Goal: Task Accomplishment & Management: Complete application form

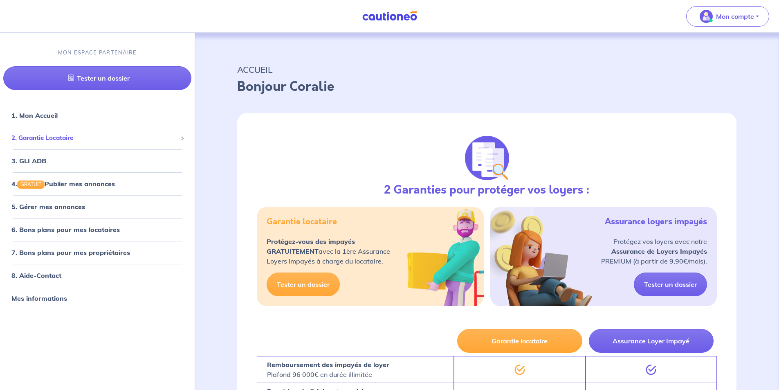
click at [56, 139] on span "2. Garantie Locataire" at bounding box center [94, 137] width 166 height 9
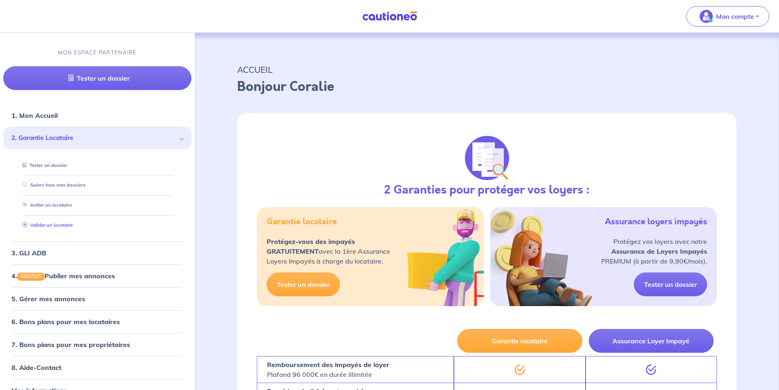
click at [55, 225] on link "Valider un locataire" at bounding box center [46, 225] width 54 height 6
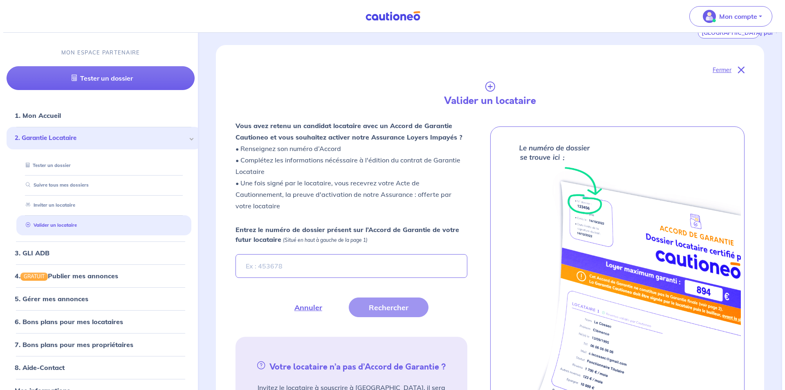
scroll to position [219, 0]
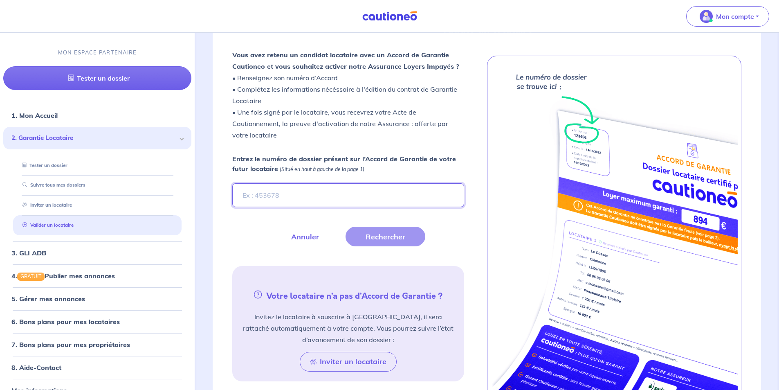
paste input "9KIysK"
type input "9KIysK"
click at [394, 236] on button "Rechercher" at bounding box center [386, 237] width 80 height 20
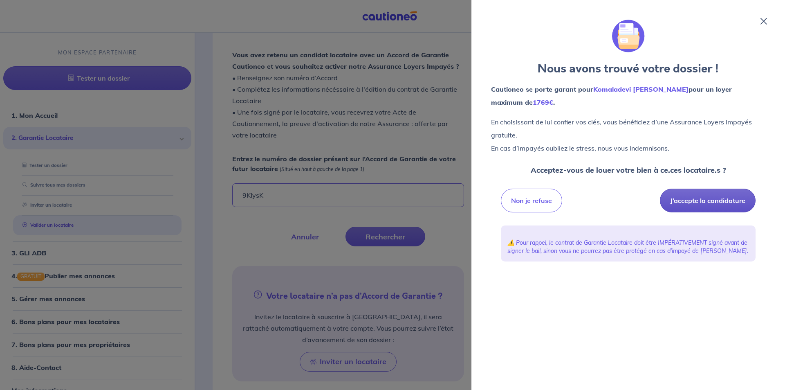
click at [709, 204] on button "J’accepte la candidature" at bounding box center [708, 201] width 96 height 24
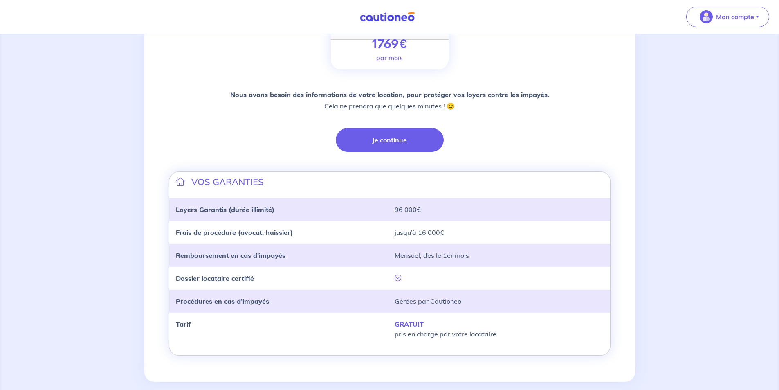
scroll to position [155, 0]
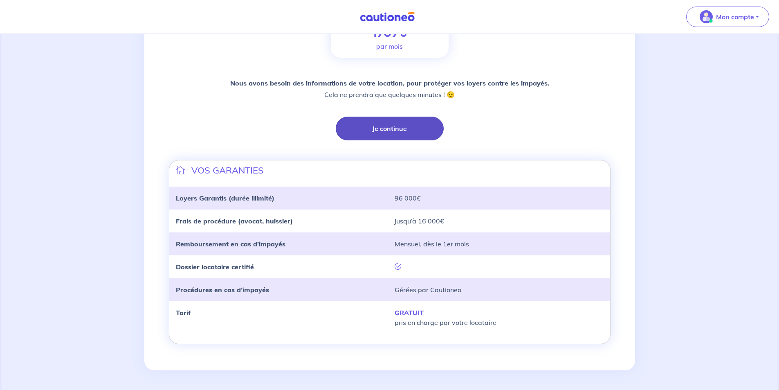
click at [400, 132] on button "Je continue" at bounding box center [390, 129] width 108 height 24
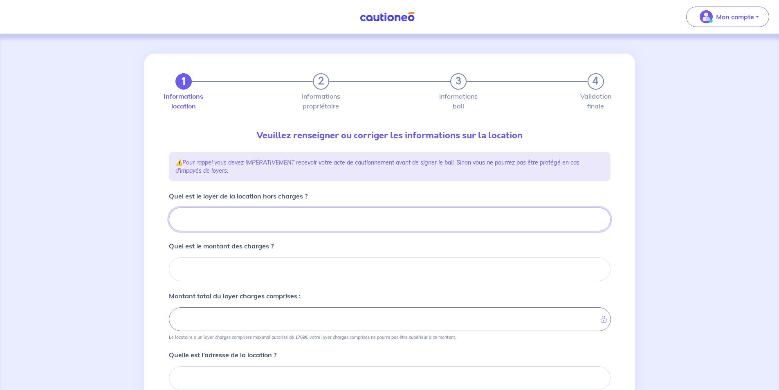
click at [384, 218] on input "Quel est le loyer de la location hors charges ?" at bounding box center [390, 219] width 442 height 24
type input "75"
type input "750"
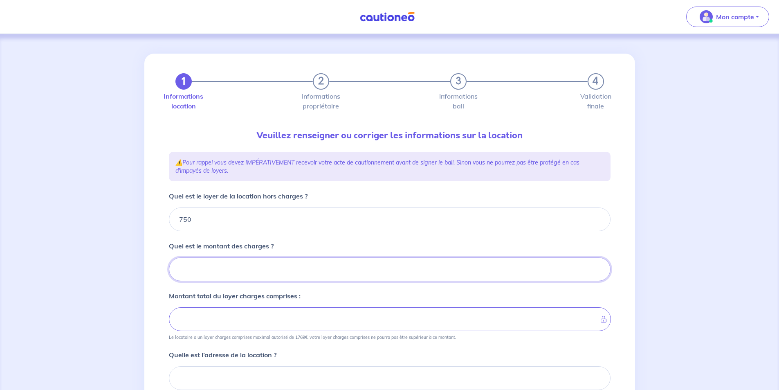
click at [293, 270] on input "Quel est le montant des charges ?" at bounding box center [390, 269] width 442 height 24
type input "50"
type input "800"
type input "50"
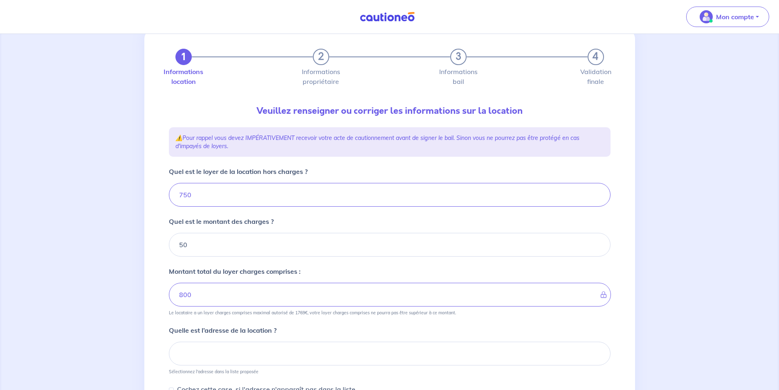
scroll to position [123, 0]
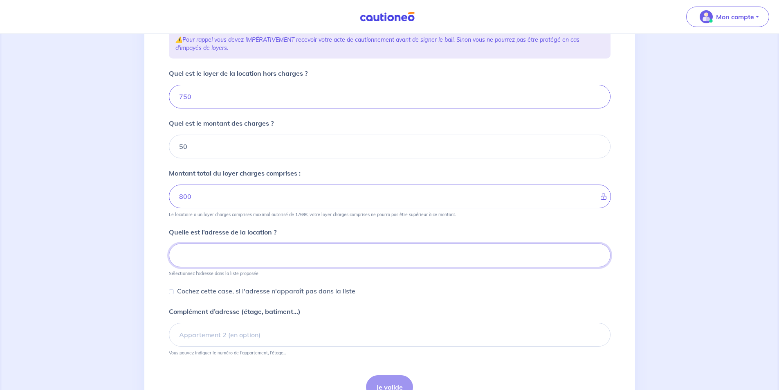
click at [304, 252] on input at bounding box center [390, 255] width 442 height 24
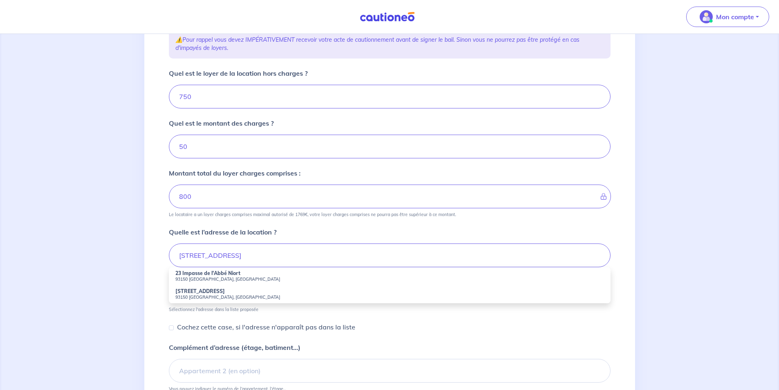
click at [227, 276] on small "93150 Le Blanc-Mesnil, France" at bounding box center [389, 279] width 429 height 6
type input "23 Impasse de l'Abbé Niort, 93150 Le Blanc-Mesnil, France"
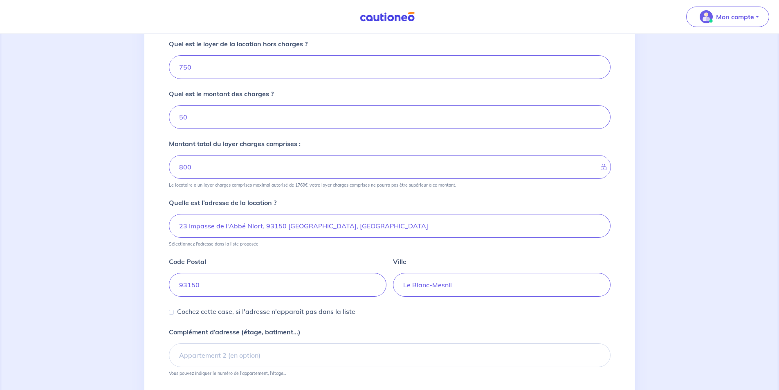
scroll to position [218, 0]
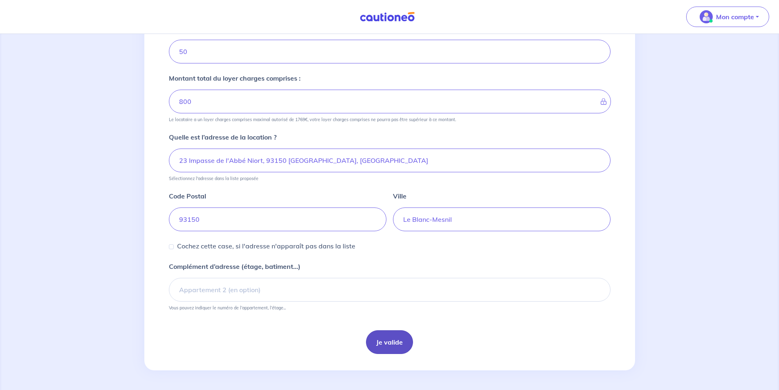
click at [393, 343] on button "Je valide" at bounding box center [389, 342] width 47 height 24
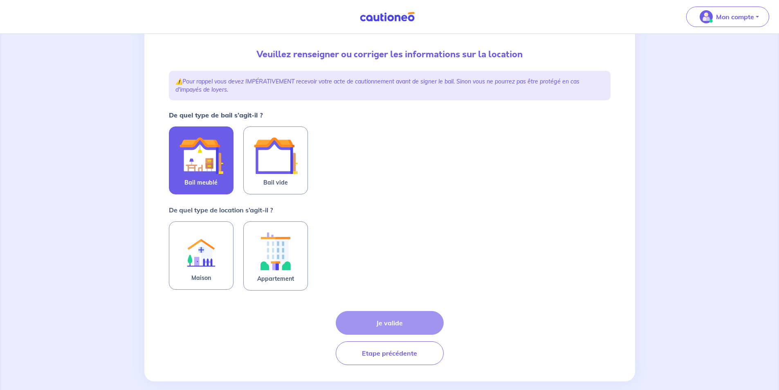
scroll to position [82, 0]
click at [197, 168] on img at bounding box center [201, 155] width 44 height 44
click at [0, 0] on input "Bail meublé" at bounding box center [0, 0] width 0 height 0
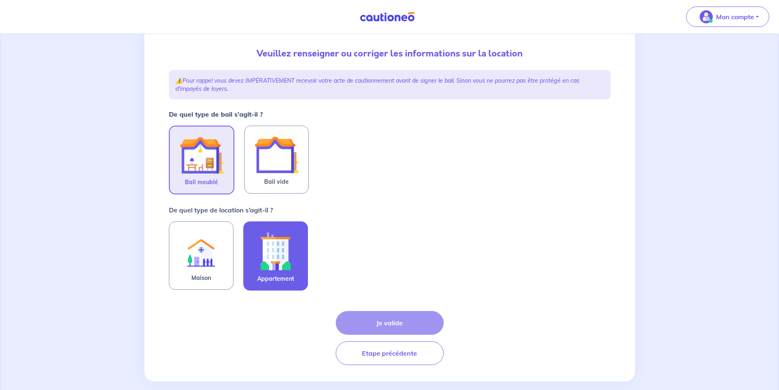
click at [254, 255] on img at bounding box center [276, 250] width 44 height 45
click at [0, 0] on input "Appartement" at bounding box center [0, 0] width 0 height 0
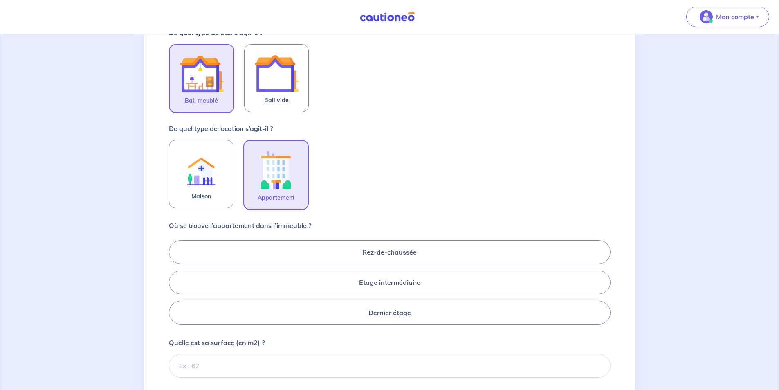
scroll to position [164, 0]
click at [411, 251] on label "Rez-de-chaussée" at bounding box center [390, 252] width 442 height 24
click at [174, 279] on input "Rez-de-chaussée" at bounding box center [171, 281] width 5 height 5
radio input "true"
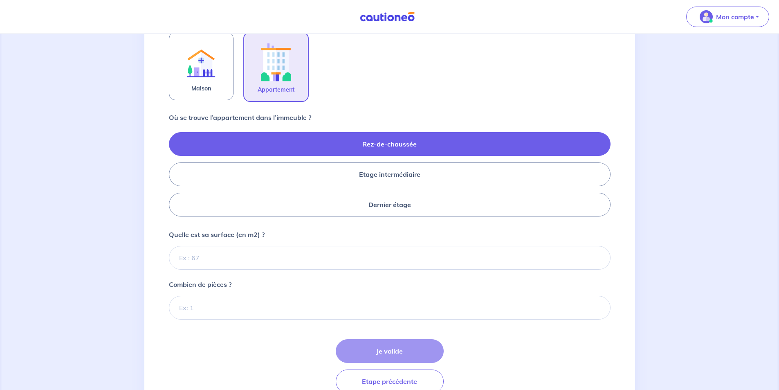
scroll to position [286, 0]
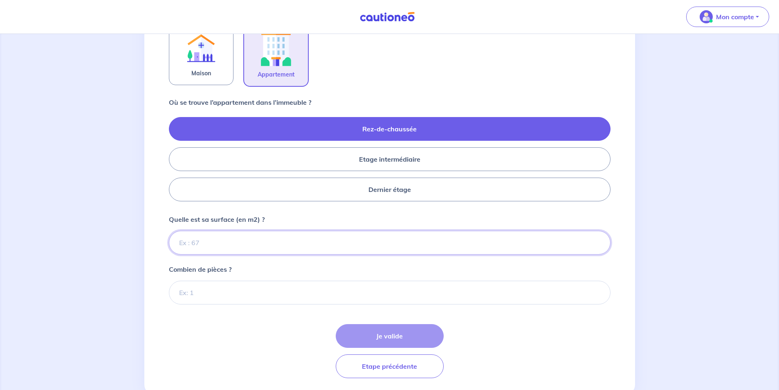
click at [231, 243] on input "Quelle est sa surface (en m2) ?" at bounding box center [390, 243] width 442 height 24
type input "28"
type input "28.82"
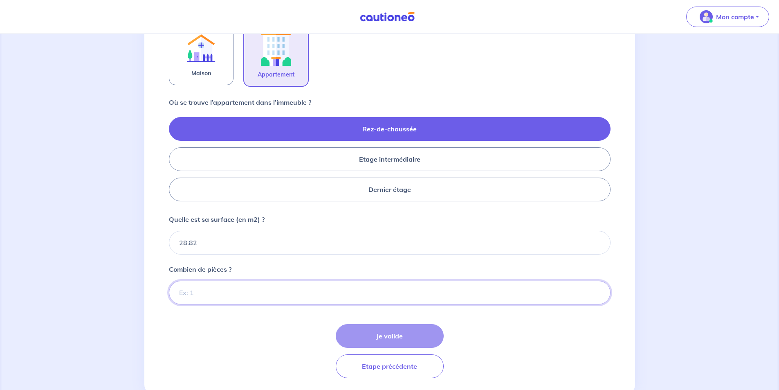
click at [337, 292] on input "Combien de pièces ?" at bounding box center [390, 293] width 442 height 24
type input "1"
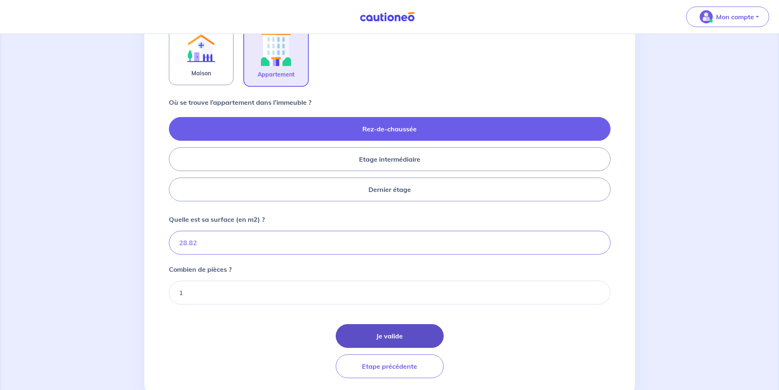
click at [391, 332] on button "Je valide" at bounding box center [390, 336] width 108 height 24
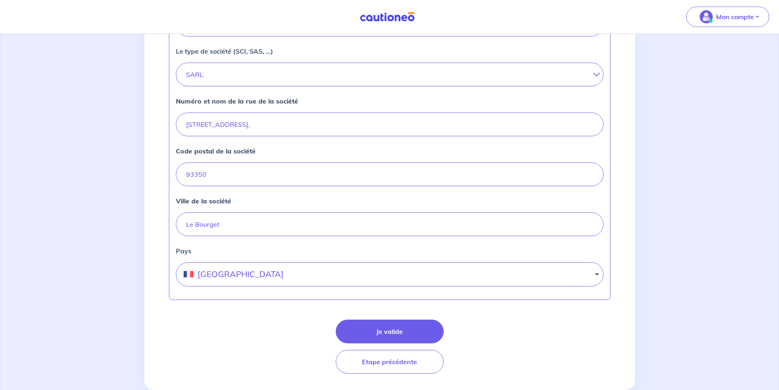
scroll to position [304, 0]
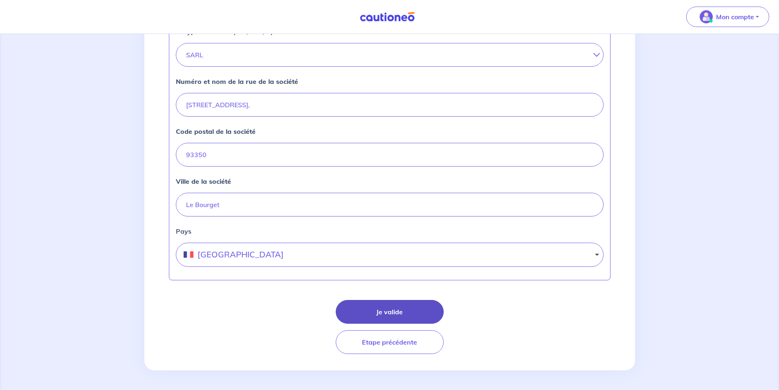
click at [418, 303] on button "Je valide" at bounding box center [390, 312] width 108 height 24
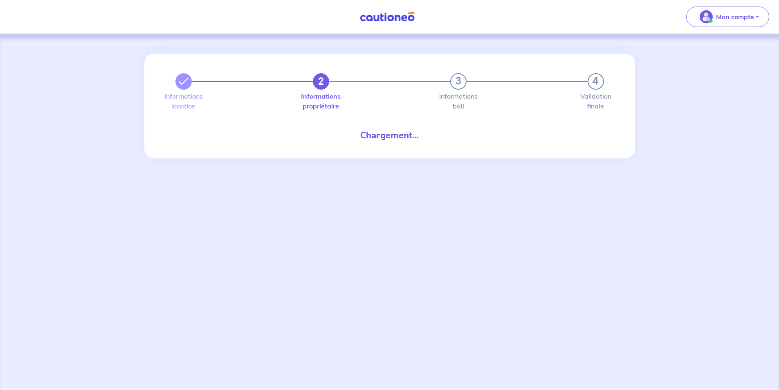
select select "FR"
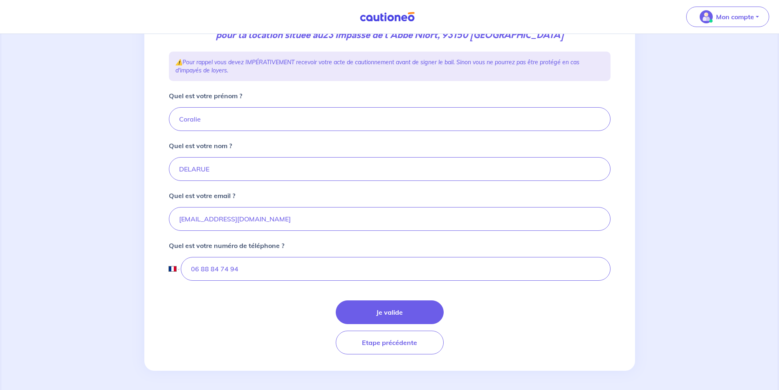
scroll to position [127, 0]
click at [406, 315] on button "Je valide" at bounding box center [390, 312] width 108 height 24
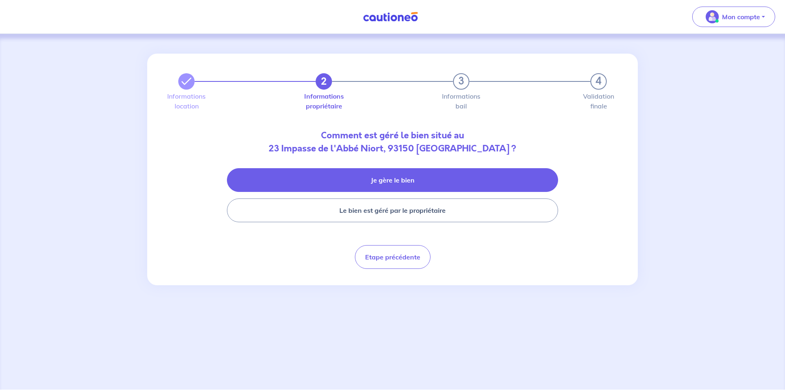
click at [391, 180] on button "Je gère le bien" at bounding box center [392, 180] width 331 height 24
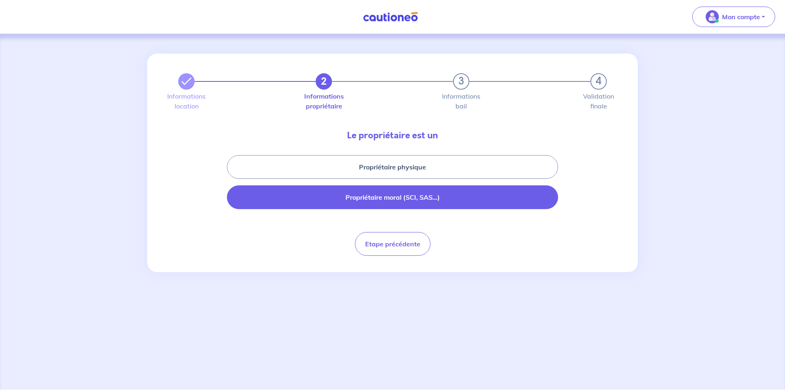
click at [391, 196] on button "Propriétaire moral (SCI, SAS...)" at bounding box center [392, 197] width 331 height 24
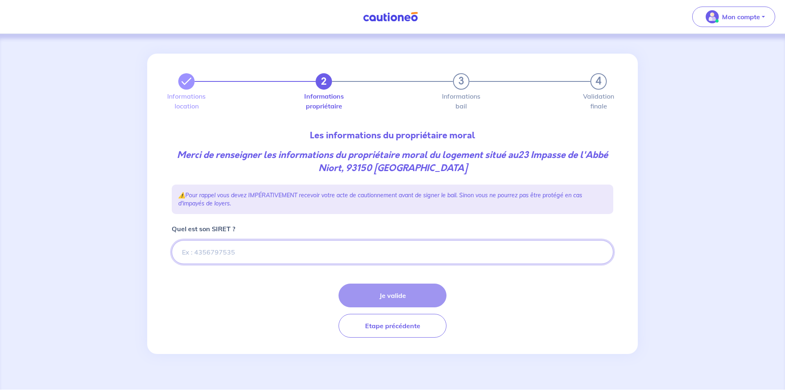
click at [341, 251] on input "Quel est son SIRET ?" at bounding box center [393, 252] width 442 height 24
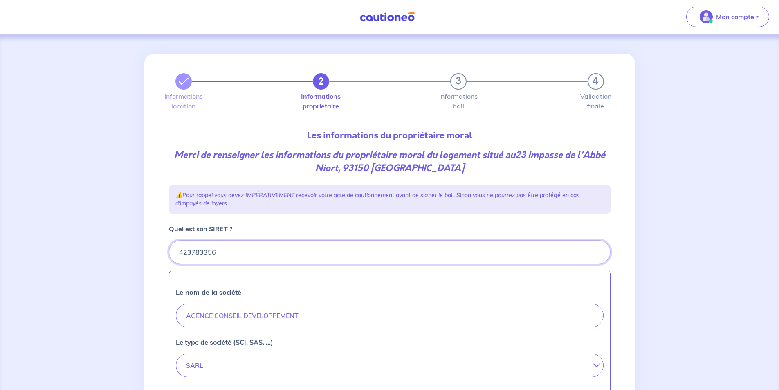
type input "423783356"
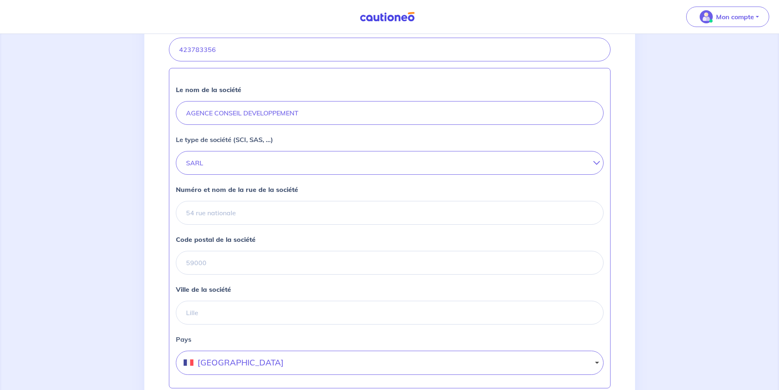
scroll to position [204, 0]
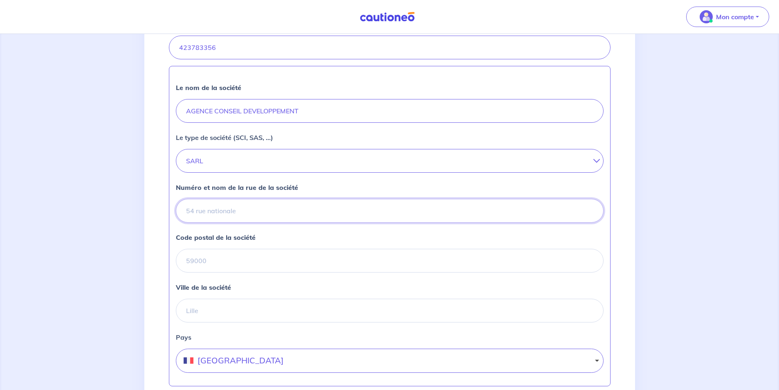
click at [260, 212] on input "Numéro et nom de la rue de la société" at bounding box center [390, 211] width 428 height 24
type input "53 Boulevard Suchet"
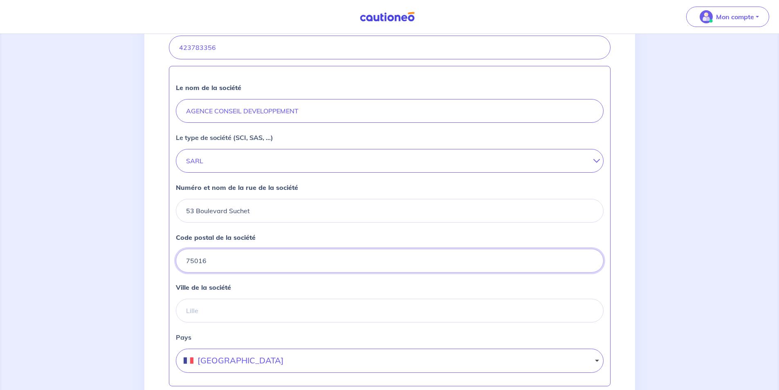
type input "75016"
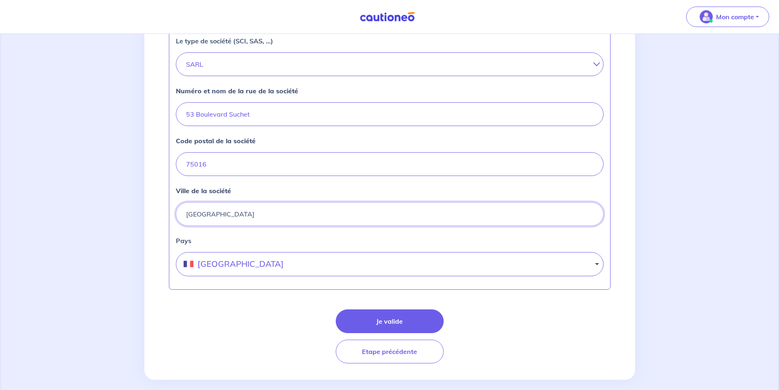
scroll to position [310, 0]
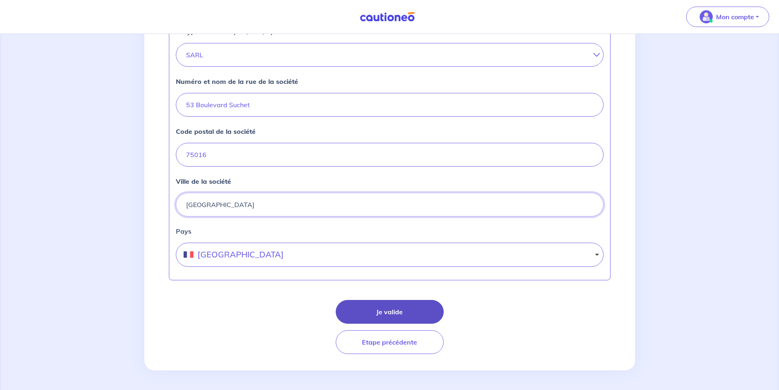
type input "PARIS"
click at [400, 312] on button "Je valide" at bounding box center [390, 312] width 108 height 24
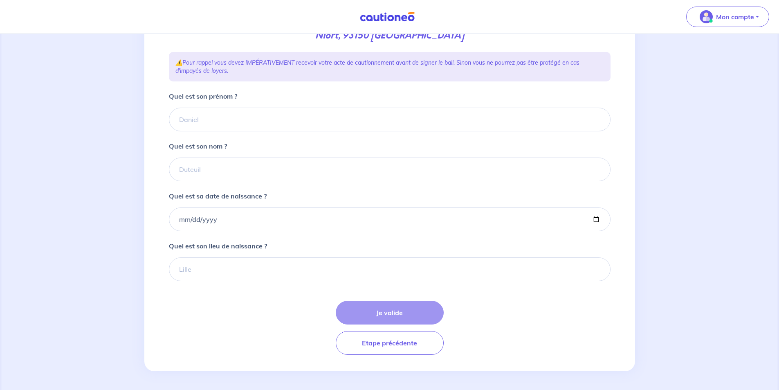
scroll to position [133, 0]
click at [228, 119] on input "Quel est son prénom ?" at bounding box center [390, 119] width 442 height 24
type input "Jérôme"
type input "PECORARI"
type input "1963-12-20"
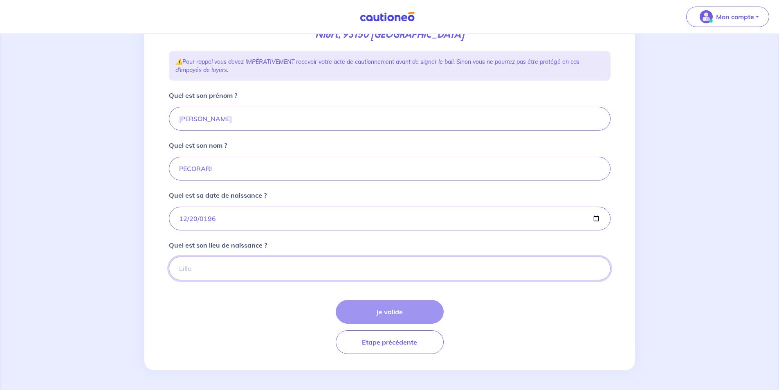
click at [252, 267] on input "Quel est son lieu de naissance ?" at bounding box center [390, 268] width 442 height 24
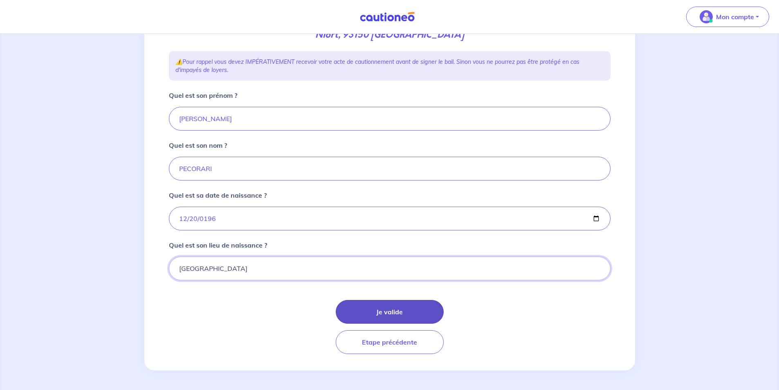
type input "Boulogne Billancourt"
click at [384, 307] on button "Je valide" at bounding box center [390, 312] width 108 height 24
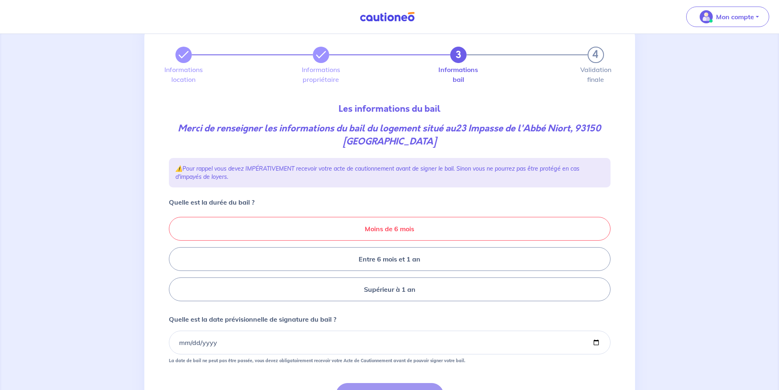
scroll to position [41, 0]
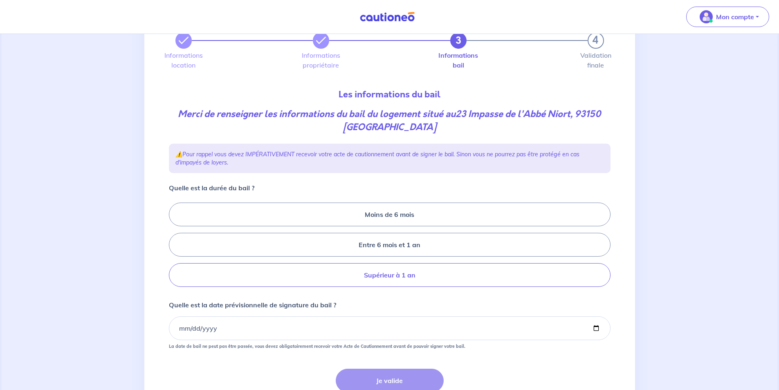
click at [418, 274] on label "Supérieur à 1 an" at bounding box center [390, 275] width 442 height 24
click at [174, 247] on input "Supérieur à 1 an" at bounding box center [171, 244] width 5 height 5
radio input "true"
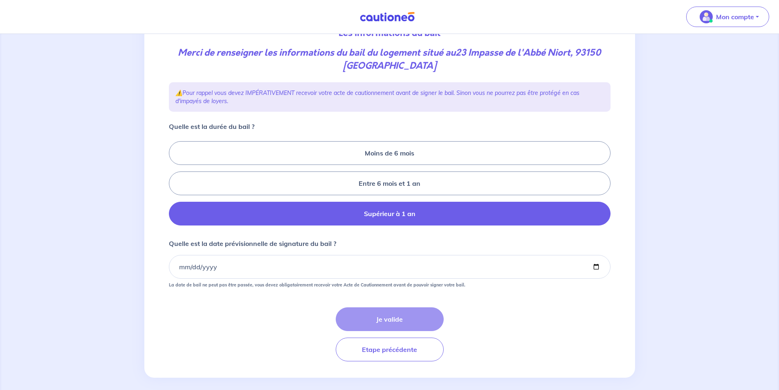
scroll to position [110, 0]
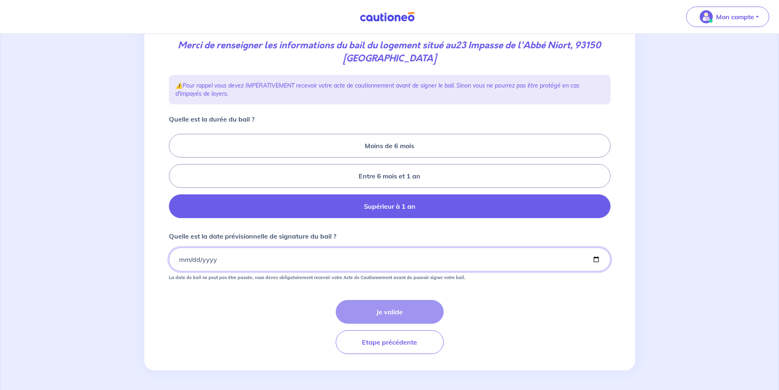
click at [299, 256] on input "Quelle est la date prévisionnelle de signature du bail ?" at bounding box center [390, 259] width 442 height 24
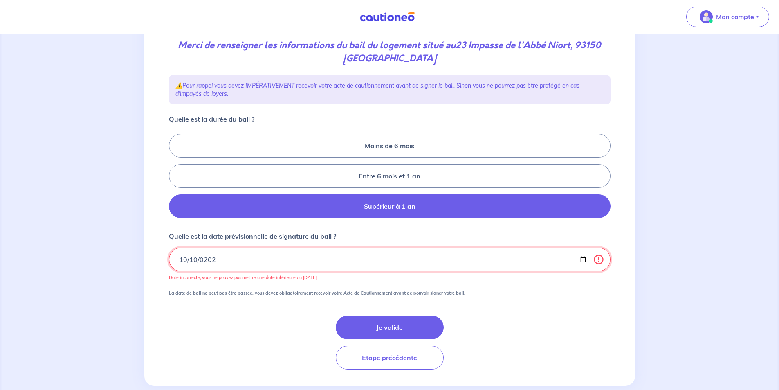
type input "2025-10-10"
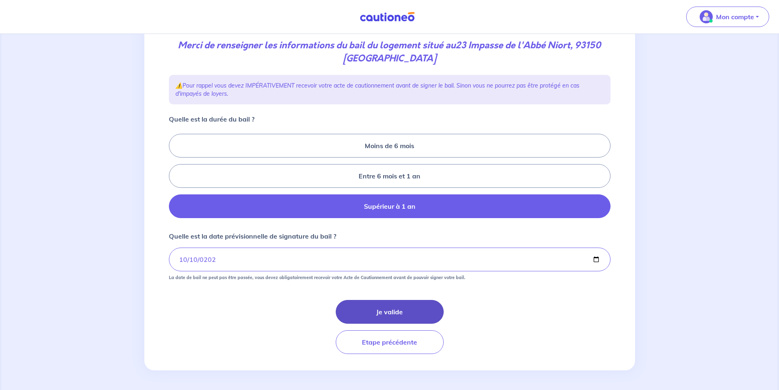
click at [395, 318] on button "Je valide" at bounding box center [390, 312] width 108 height 24
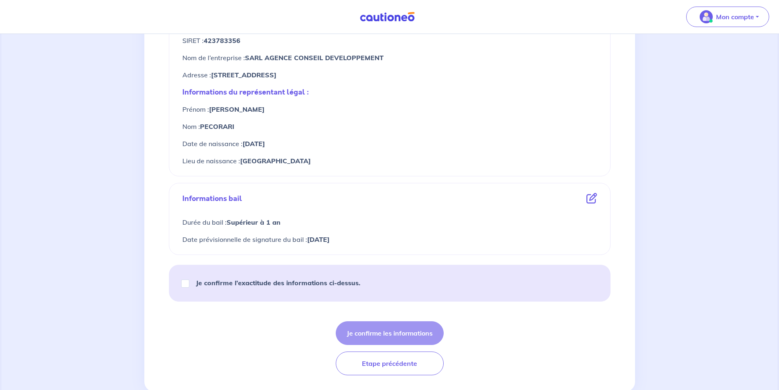
scroll to position [327, 0]
click at [186, 281] on input "Je confirme l’exactitude des informations ci-dessus." at bounding box center [185, 282] width 8 height 8
checkbox input "true"
click at [409, 329] on button "Je confirme les informations" at bounding box center [390, 332] width 108 height 24
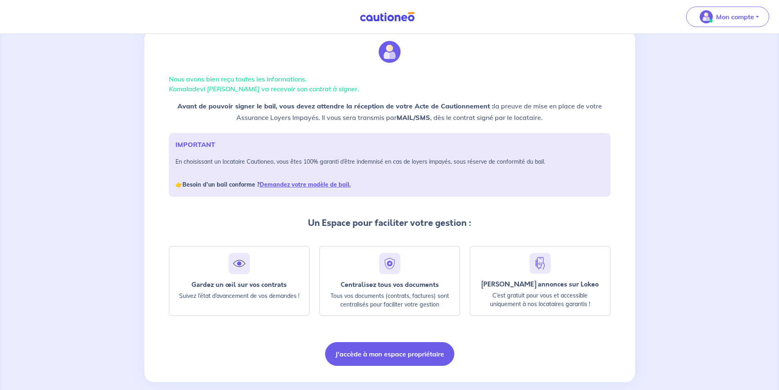
scroll to position [36, 0]
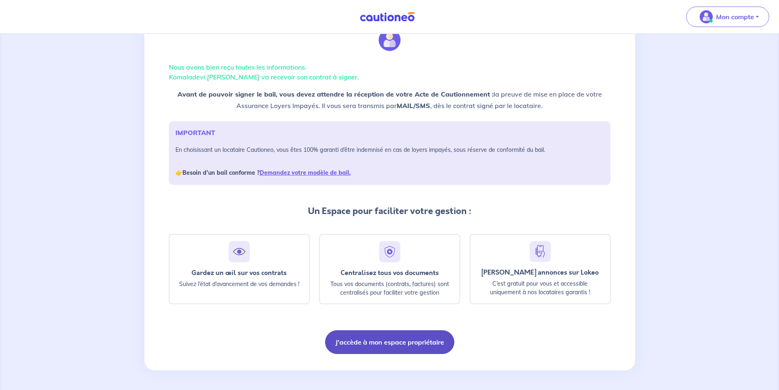
click at [397, 336] on button "J'accède à mon espace propriétaire" at bounding box center [389, 342] width 129 height 24
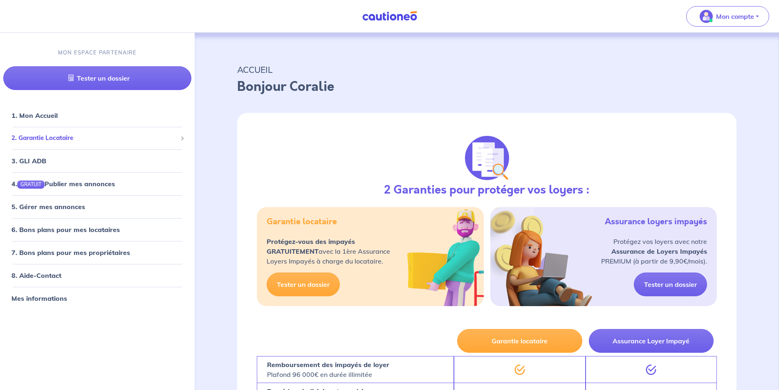
click at [58, 138] on span "2. Garantie Locataire" at bounding box center [94, 137] width 166 height 9
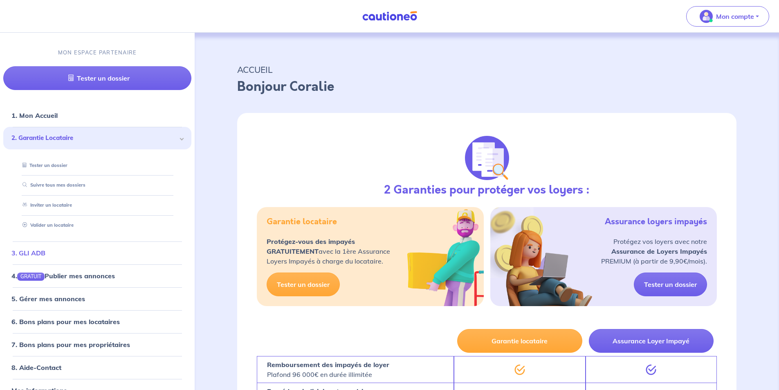
click at [41, 252] on link "3. GLI ADB" at bounding box center [28, 253] width 34 height 8
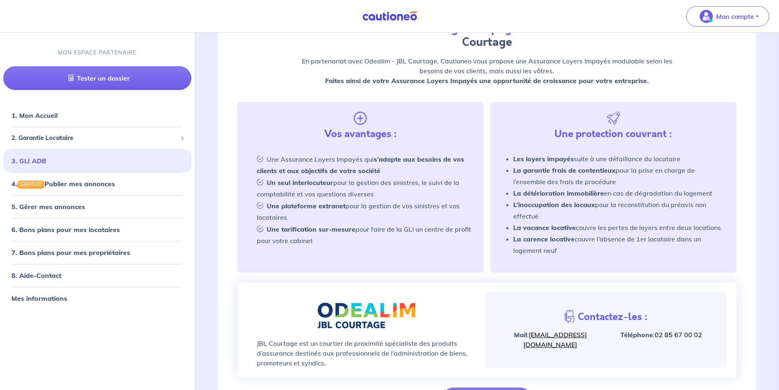
scroll to position [23, 0]
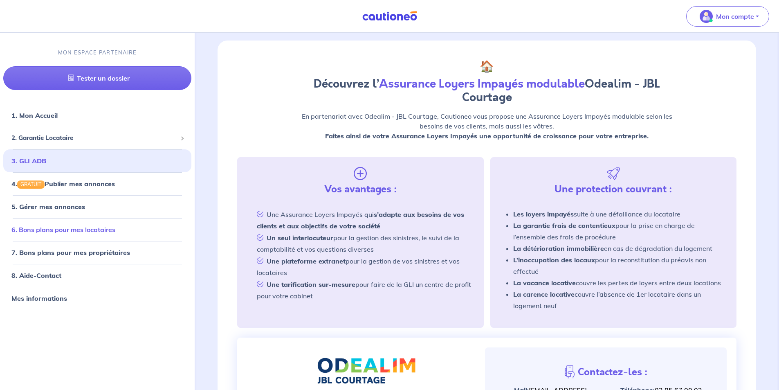
click at [97, 232] on link "6. Bons plans pour mes locataires" at bounding box center [63, 229] width 104 height 8
click at [79, 137] on span "2. Garantie Locataire" at bounding box center [94, 137] width 166 height 9
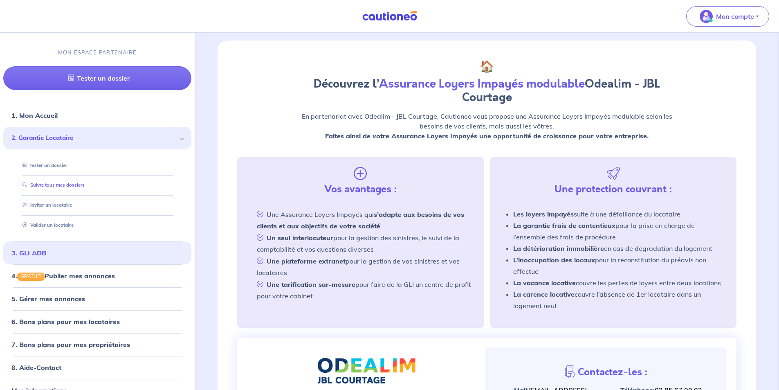
click at [70, 184] on link "Suivre tous mes dossiers" at bounding box center [51, 185] width 65 height 6
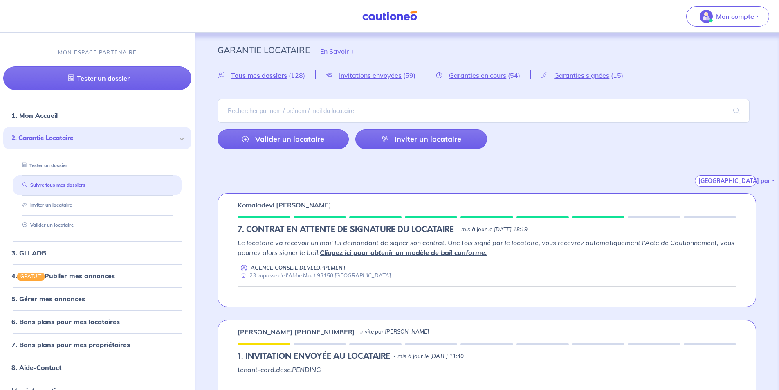
click at [457, 252] on link "Cliquez ici pour obtenir un modèle de bail conforme." at bounding box center [403, 252] width 167 height 8
